Goal: Information Seeking & Learning: Learn about a topic

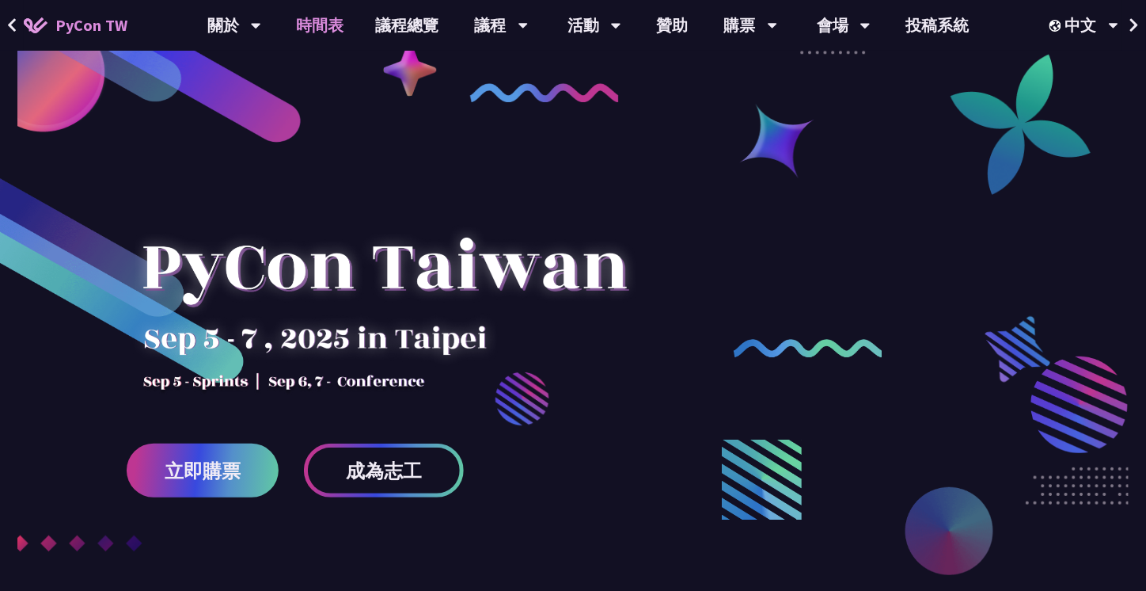
click at [342, 29] on link "時間表" at bounding box center [320, 25] width 79 height 51
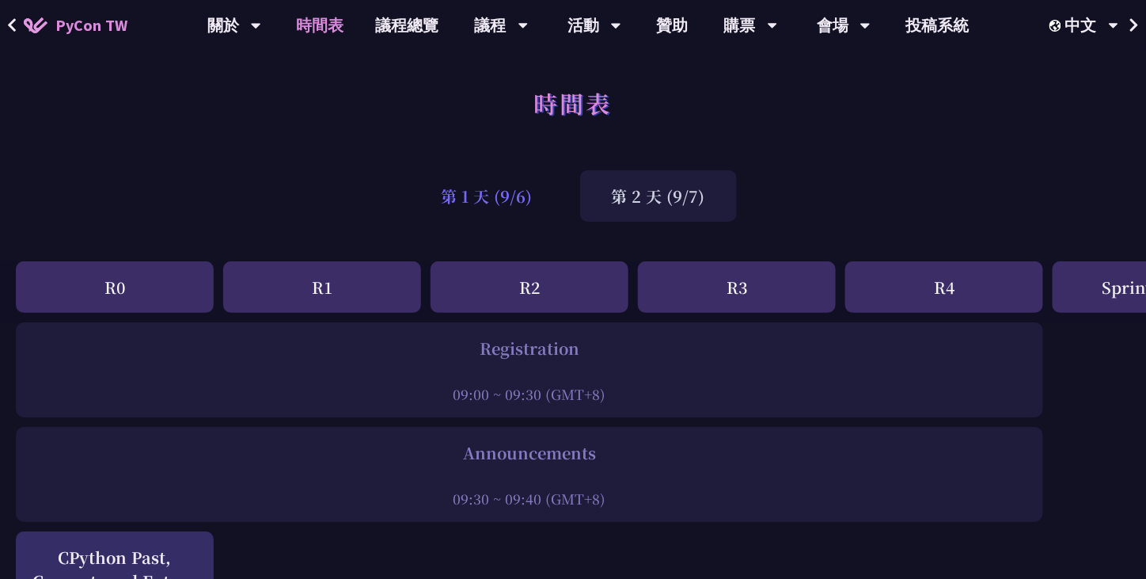
click at [505, 203] on div "第 1 天 (9/6)" at bounding box center [487, 195] width 154 height 51
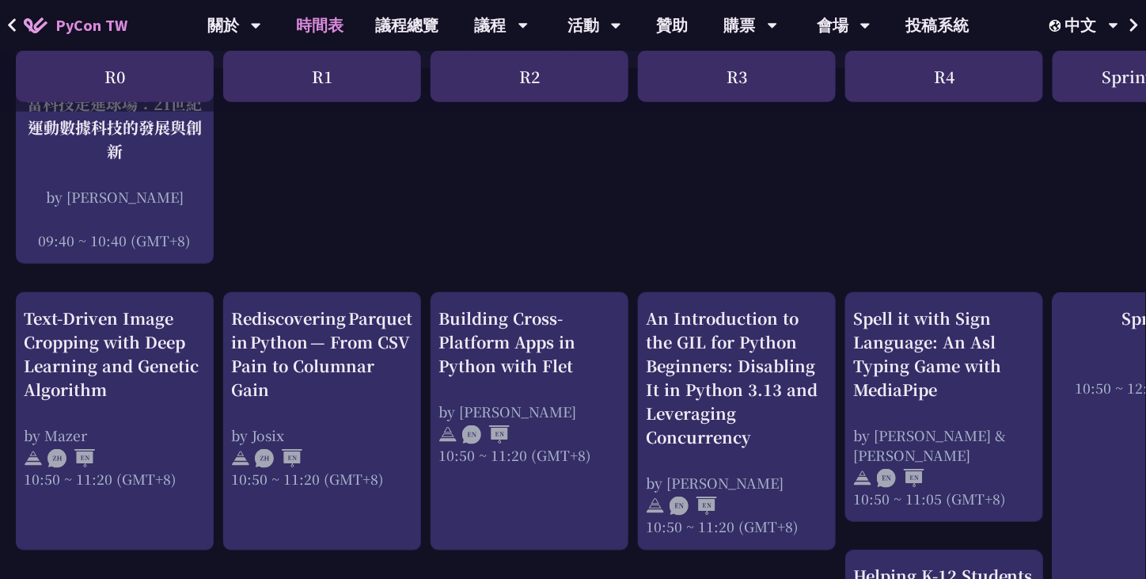
scroll to position [456, 0]
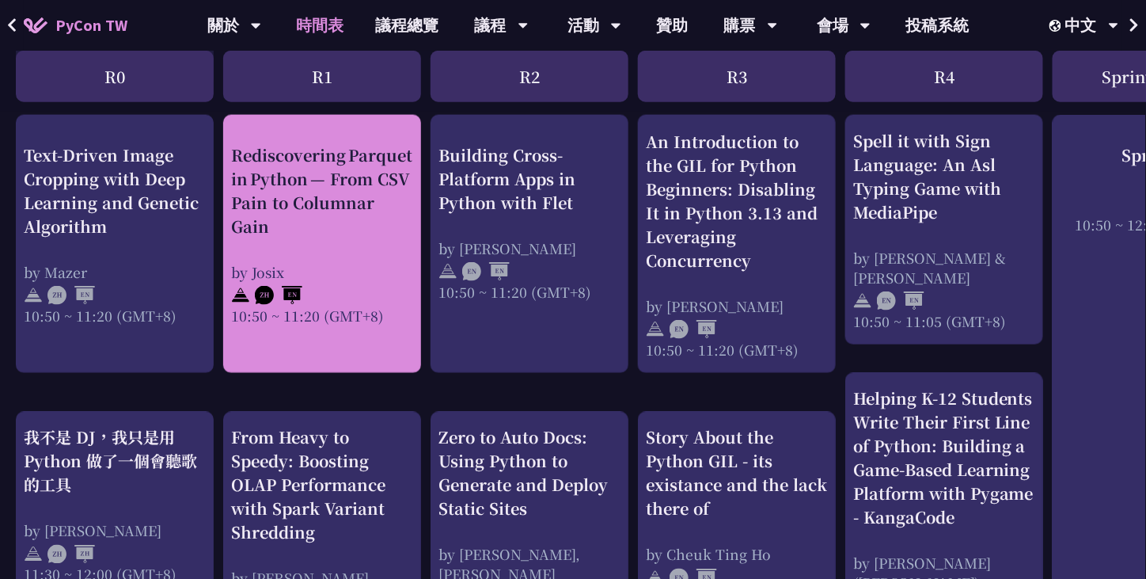
click at [406, 541] on div "From Heavy to Speedy: Boosting OLAP Performance with Spark Variant Shredding by…" at bounding box center [322, 529] width 182 height 206
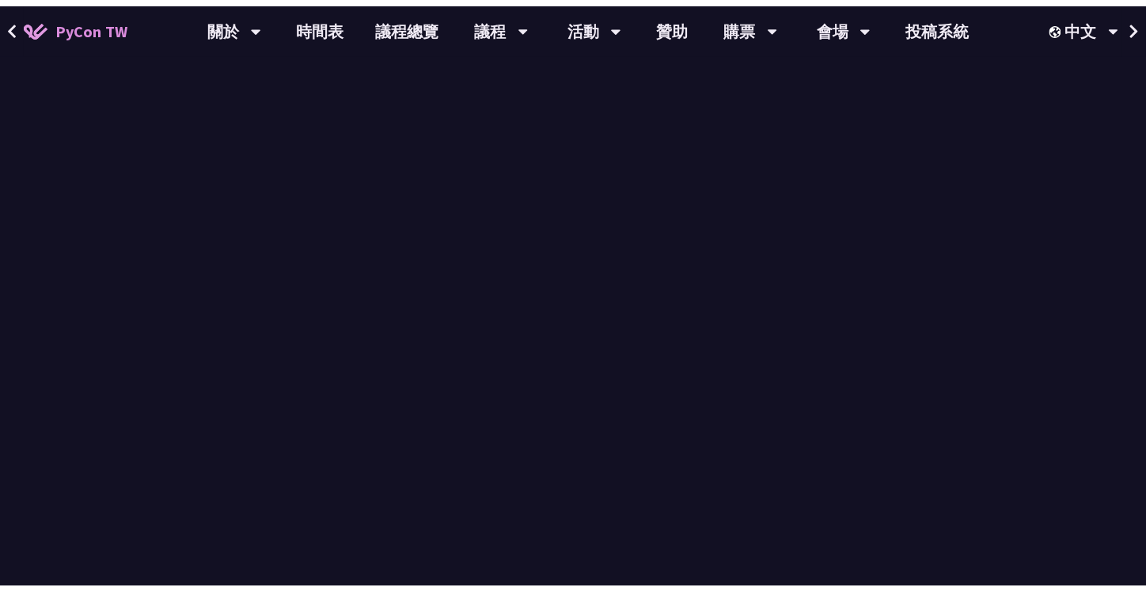
scroll to position [27, 0]
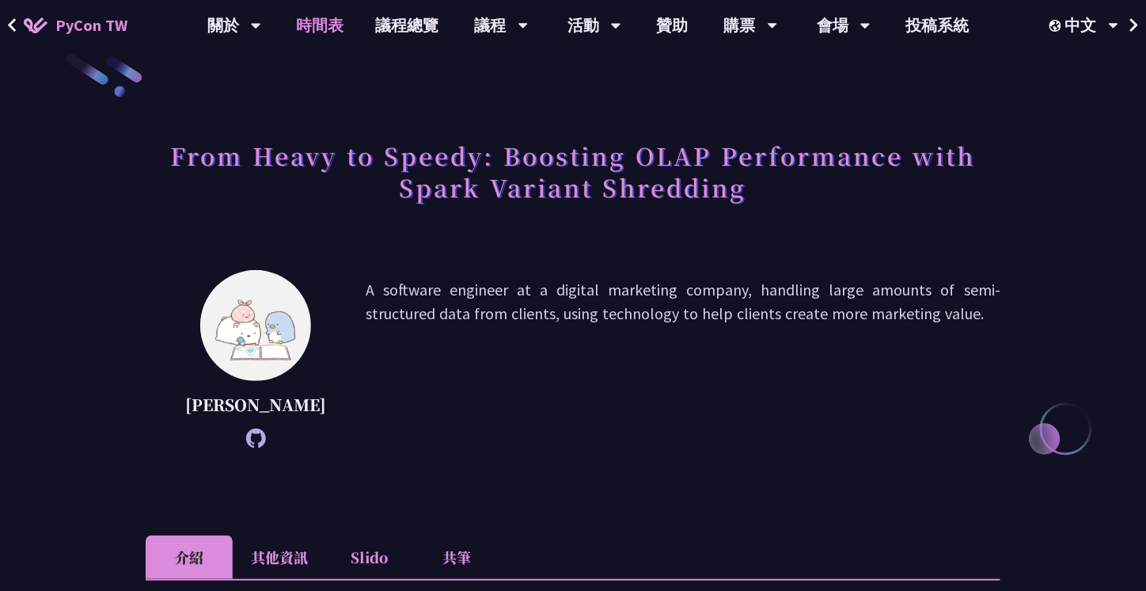
click at [328, 32] on link "時間表" at bounding box center [320, 25] width 79 height 51
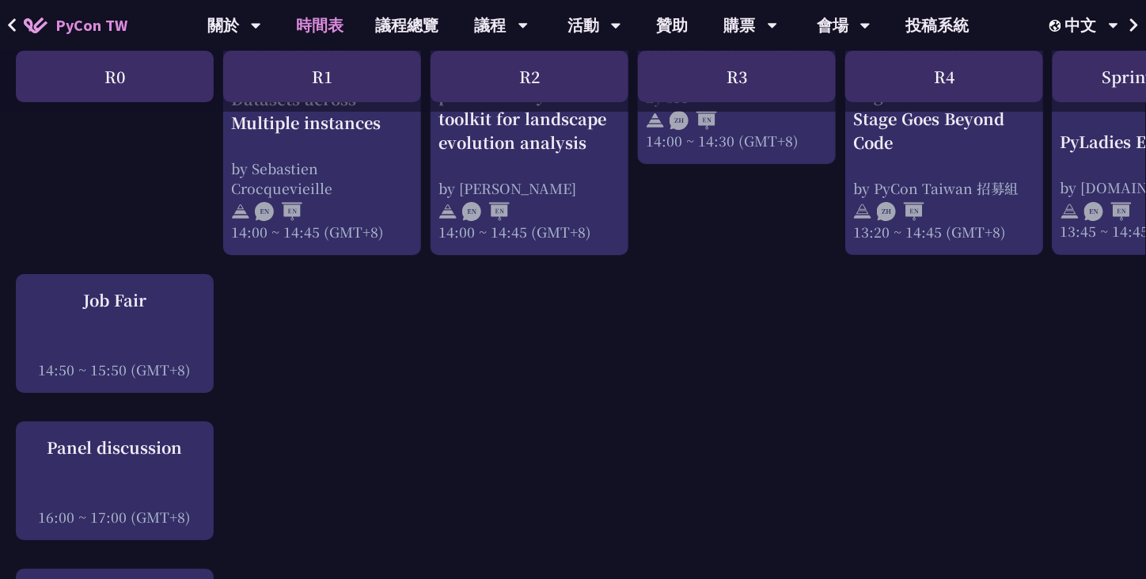
scroll to position [1330, 0]
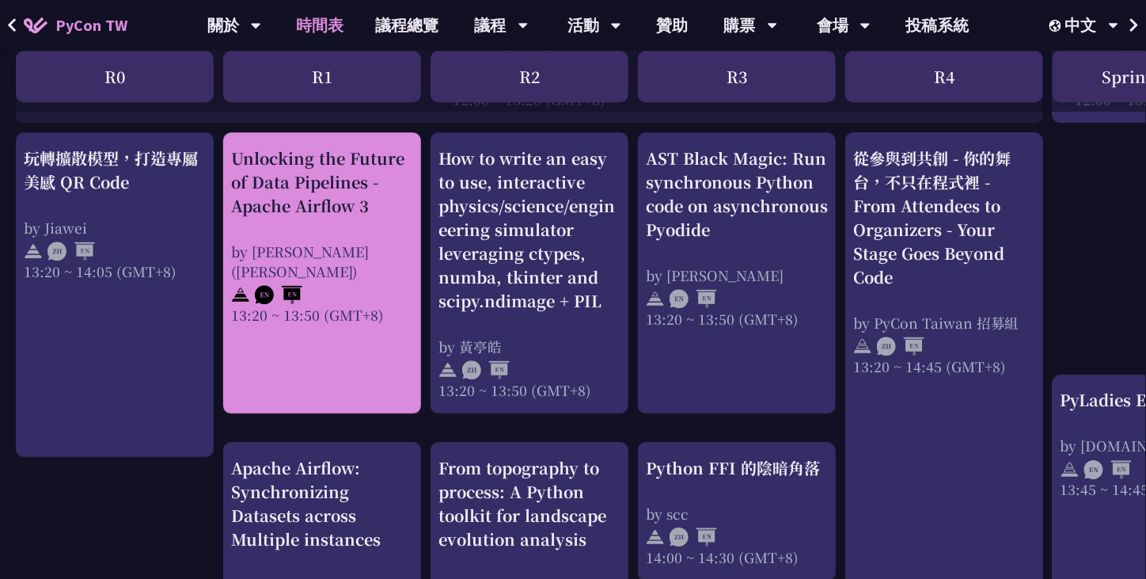
click at [379, 194] on div "Unlocking the Future of Data Pipelines - Apache Airflow 3" at bounding box center [322, 181] width 182 height 71
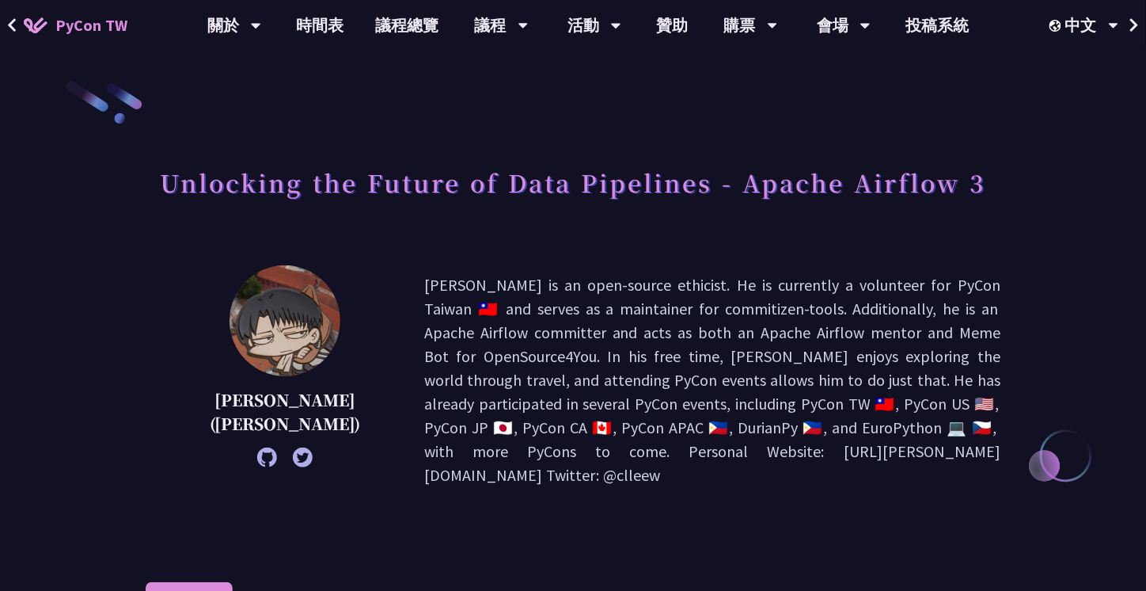
click at [293, 453] on icon at bounding box center [303, 457] width 20 height 20
click at [257, 461] on icon at bounding box center [267, 457] width 20 height 20
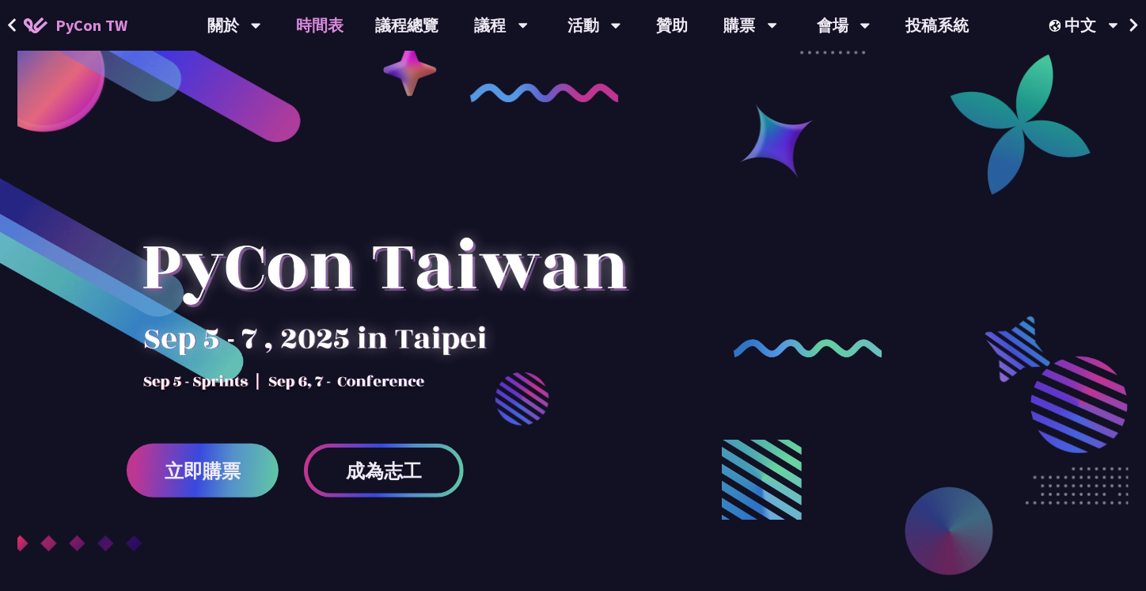
click at [336, 28] on link "時間表" at bounding box center [320, 25] width 79 height 51
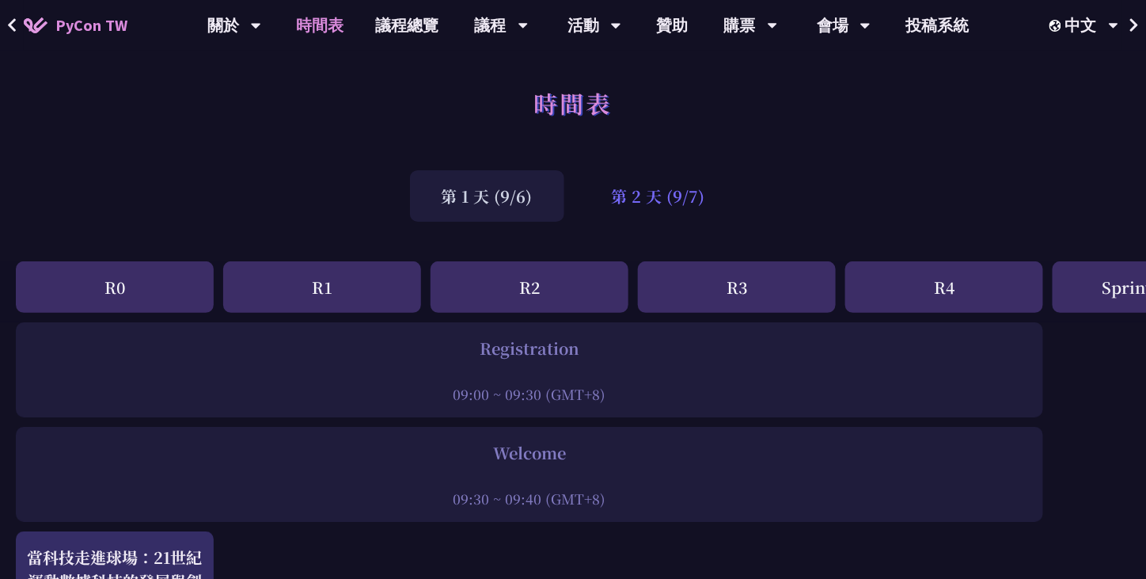
click at [651, 210] on div "第 2 天 (9/7)" at bounding box center [658, 195] width 157 height 51
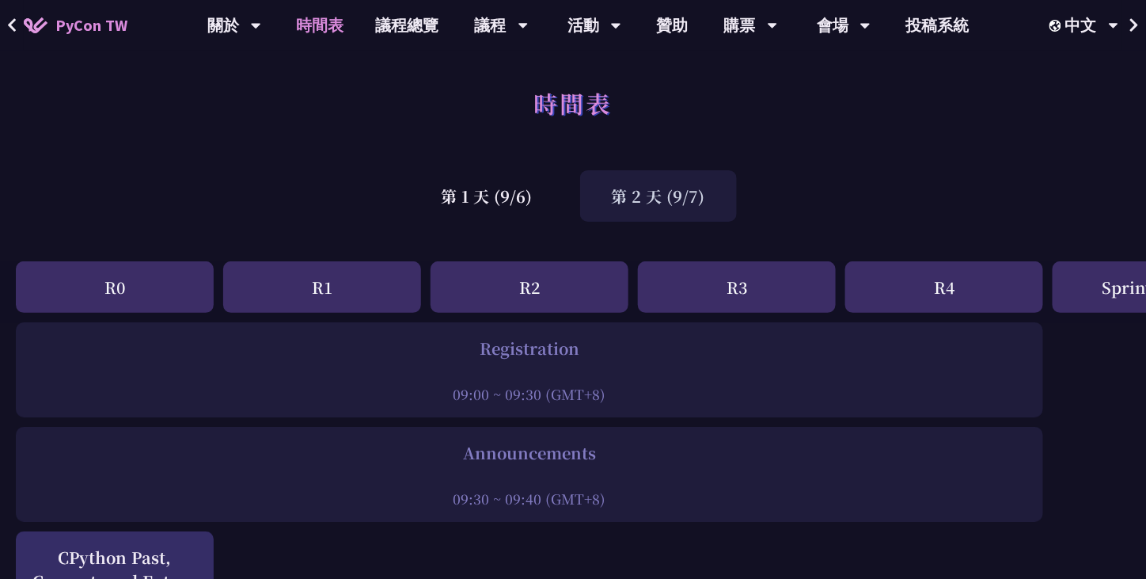
click at [651, 210] on div "第 2 天 (9/7)" at bounding box center [658, 195] width 157 height 51
click at [770, 108] on link "財務補助" at bounding box center [750, 118] width 152 height 37
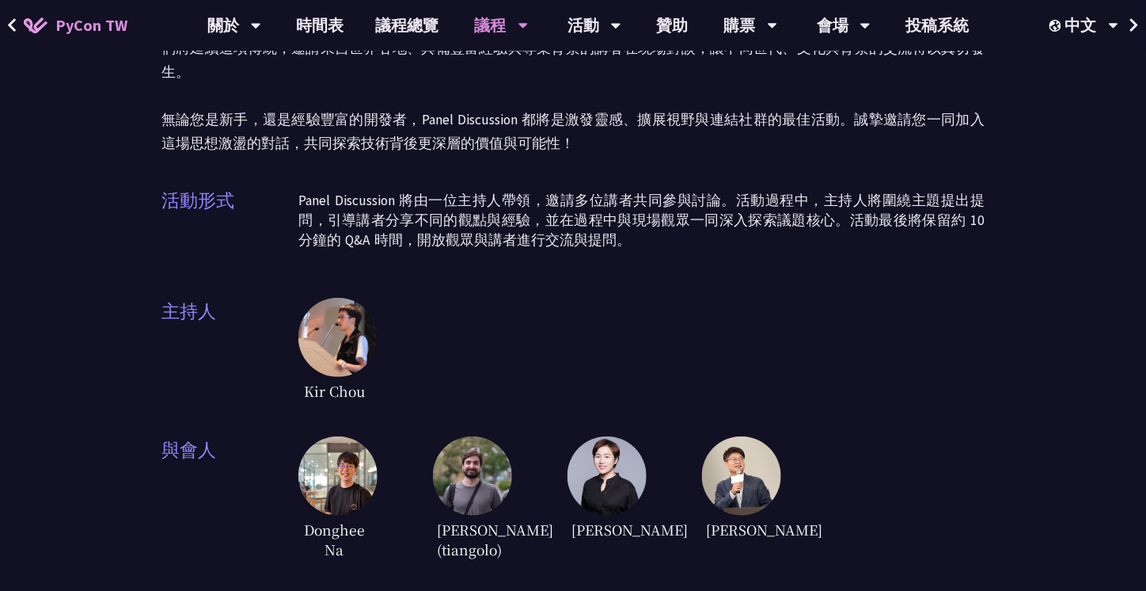
scroll to position [173, 0]
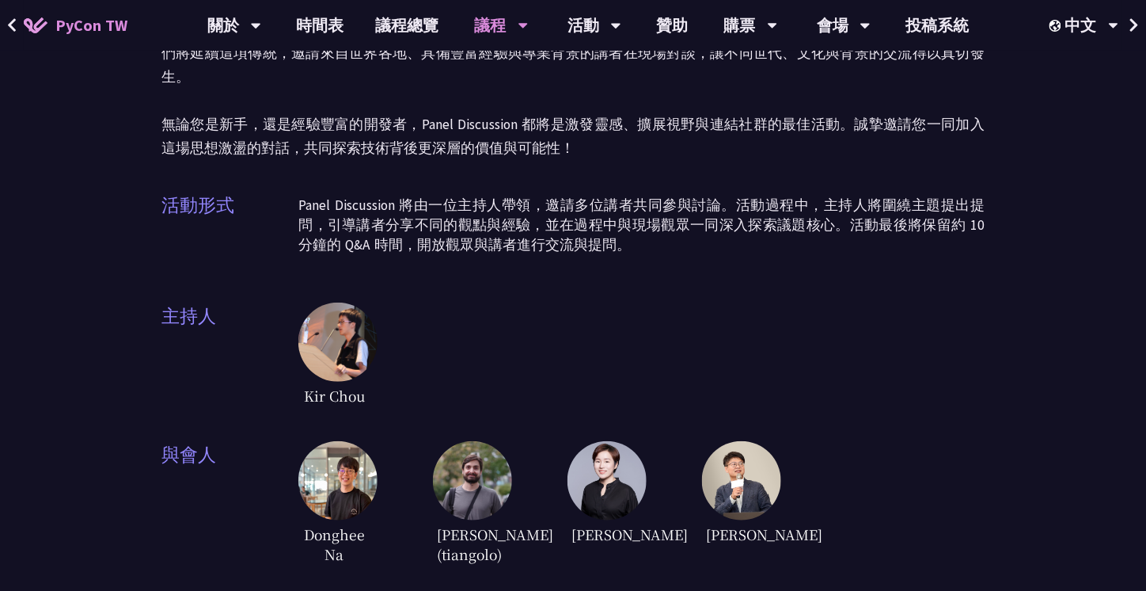
click at [728, 441] on img at bounding box center [741, 480] width 79 height 79
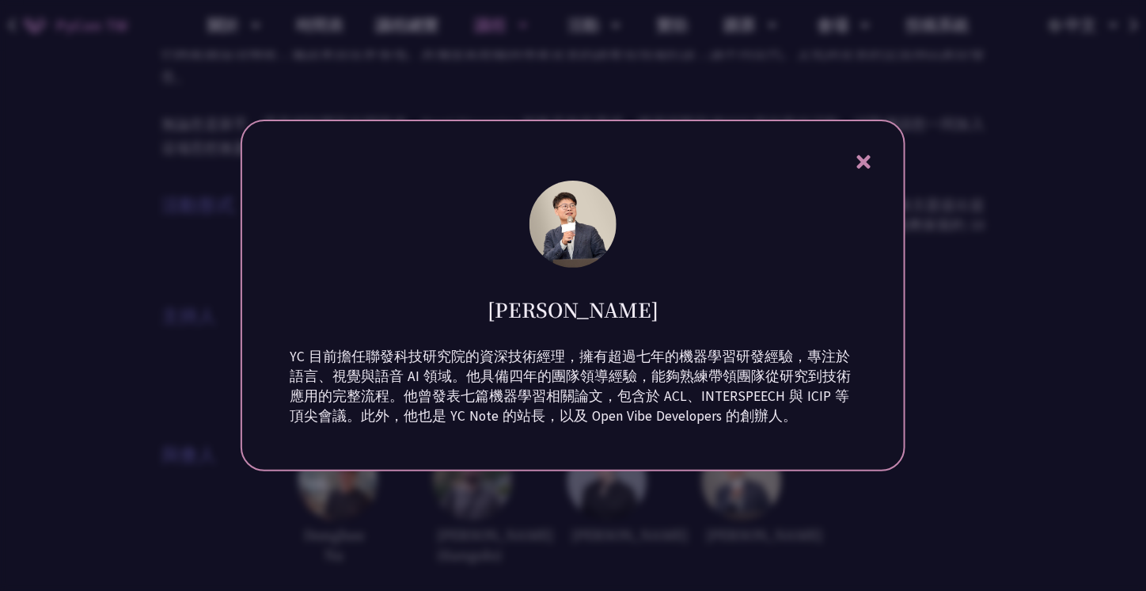
click at [906, 356] on div at bounding box center [573, 295] width 1146 height 591
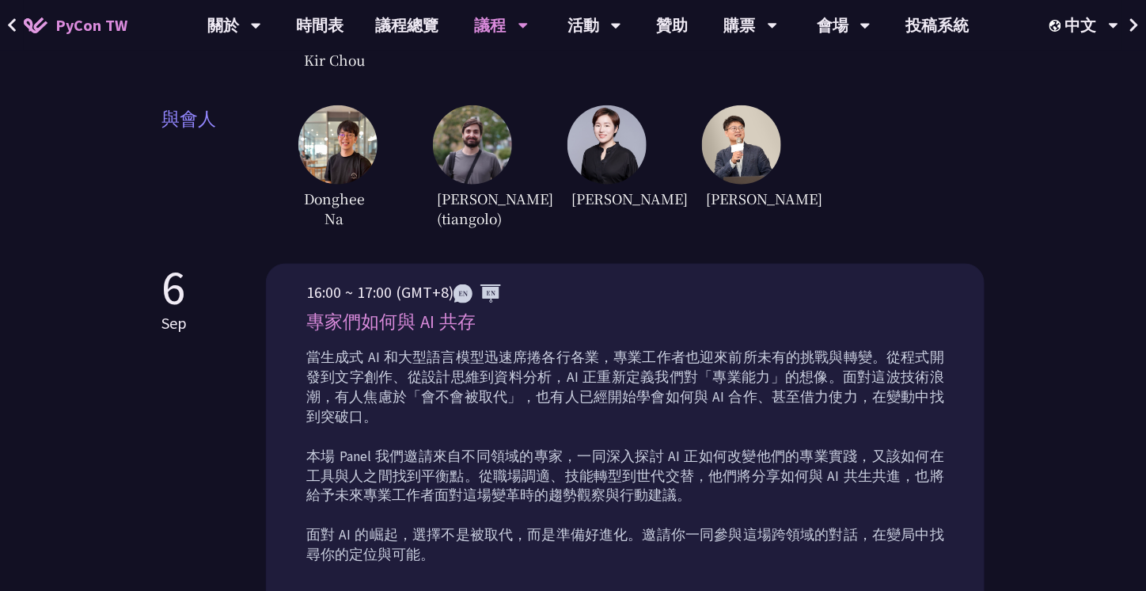
scroll to position [627, 0]
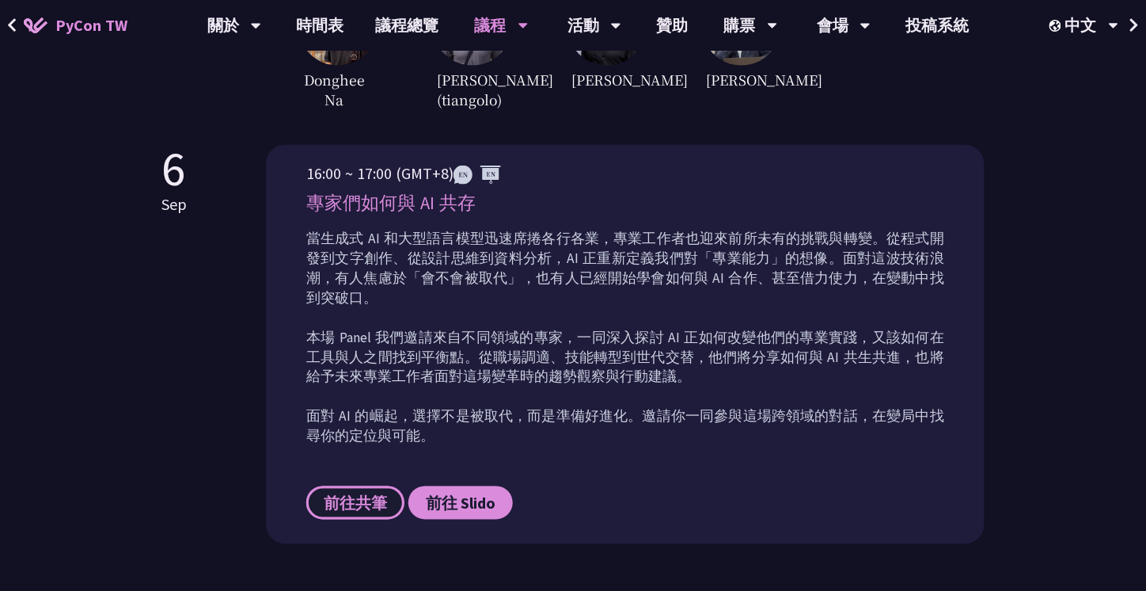
click at [346, 493] on span "前往共筆" at bounding box center [355, 503] width 63 height 20
